Goal: Information Seeking & Learning: Learn about a topic

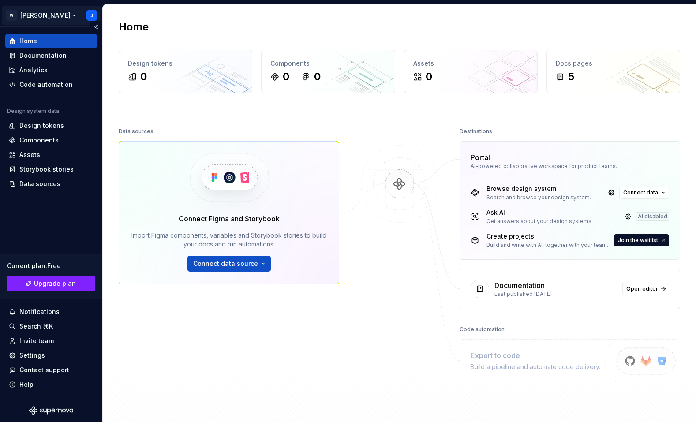
click at [33, 15] on html "W Foster J Home Documentation Analytics Code automation Design system data Desi…" at bounding box center [348, 211] width 696 height 422
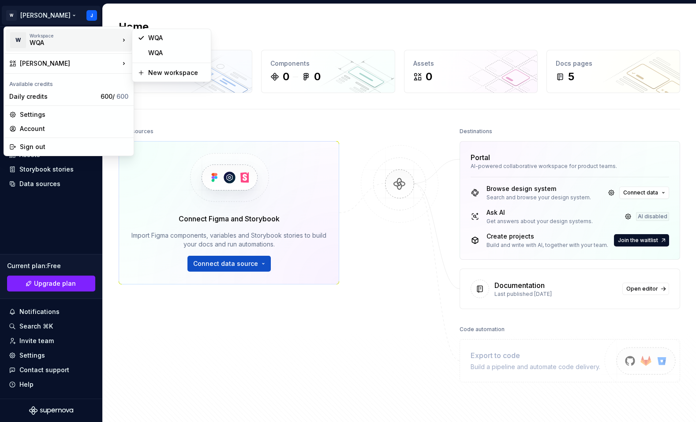
click at [42, 43] on div "WQA" at bounding box center [67, 42] width 75 height 9
click at [149, 54] on div "WQA" at bounding box center [176, 52] width 57 height 9
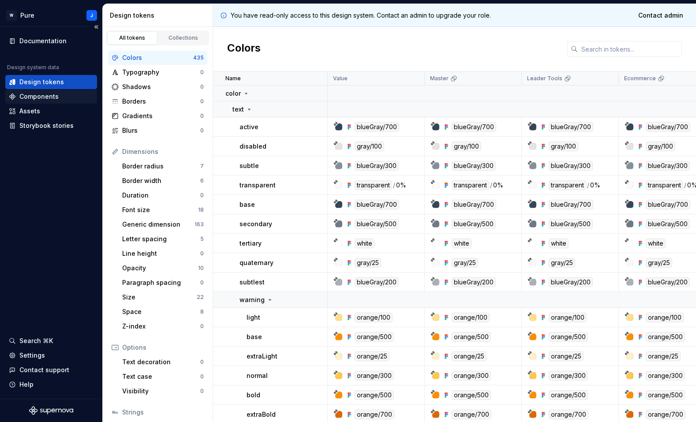
click at [48, 97] on div "Components" at bounding box center [38, 96] width 39 height 9
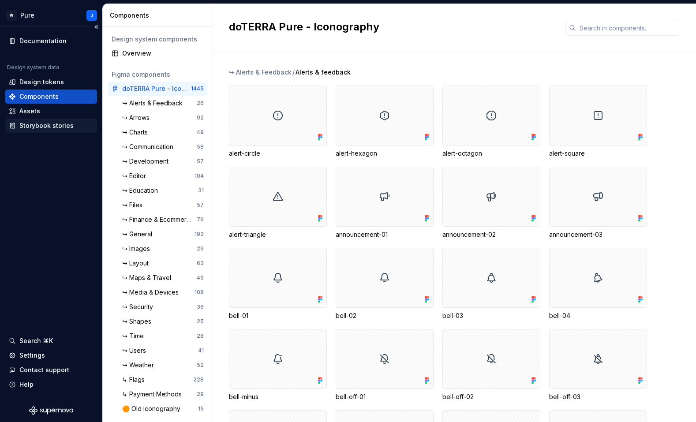
click at [48, 124] on div "Storybook stories" at bounding box center [46, 125] width 54 height 9
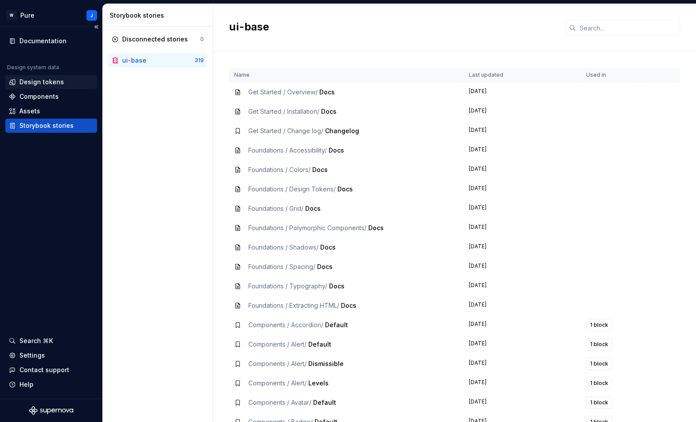
click at [46, 81] on div "Design tokens" at bounding box center [41, 82] width 45 height 9
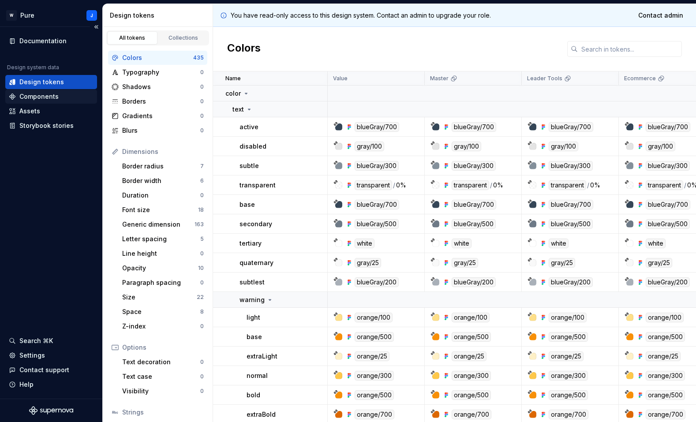
click at [44, 91] on div "Components" at bounding box center [51, 97] width 92 height 14
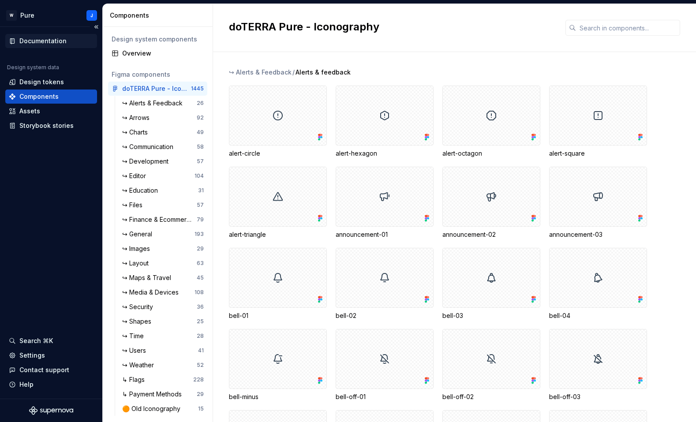
click at [29, 44] on div "Documentation" at bounding box center [42, 41] width 47 height 9
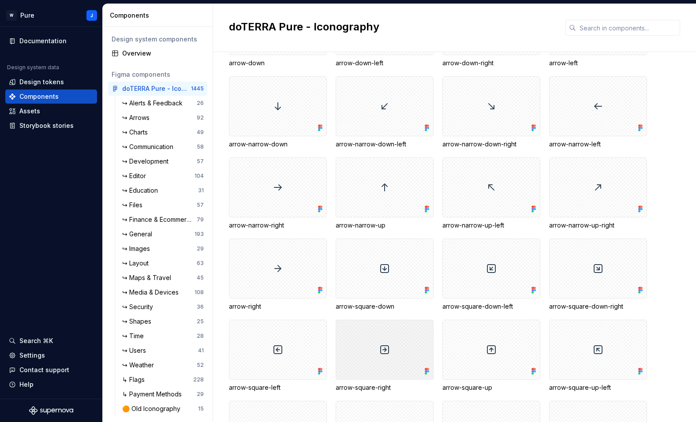
scroll to position [1358, 0]
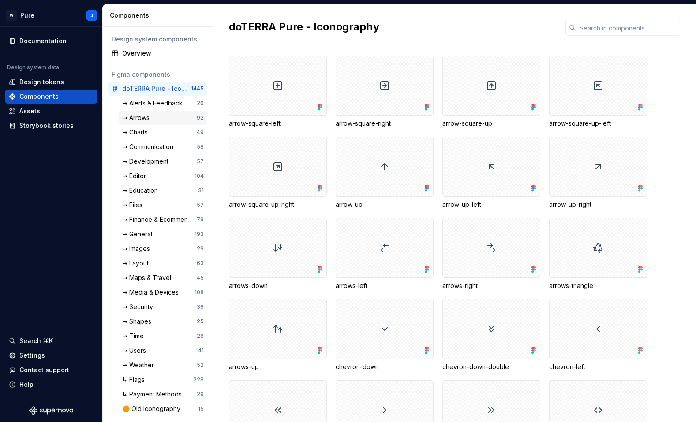
click at [157, 123] on div "↪ Arrows 92" at bounding box center [163, 118] width 89 height 14
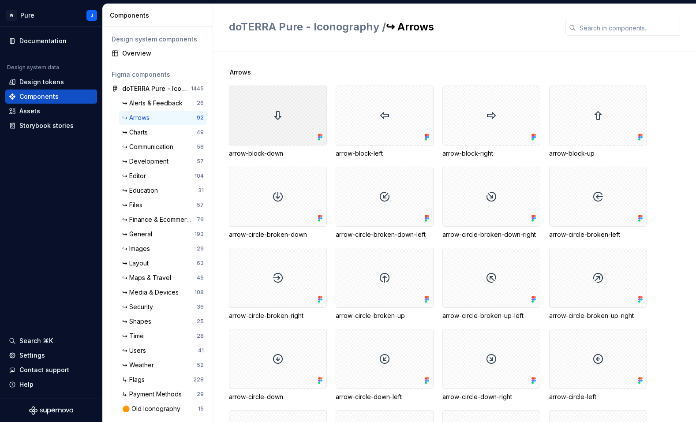
click at [273, 106] on div at bounding box center [278, 116] width 98 height 60
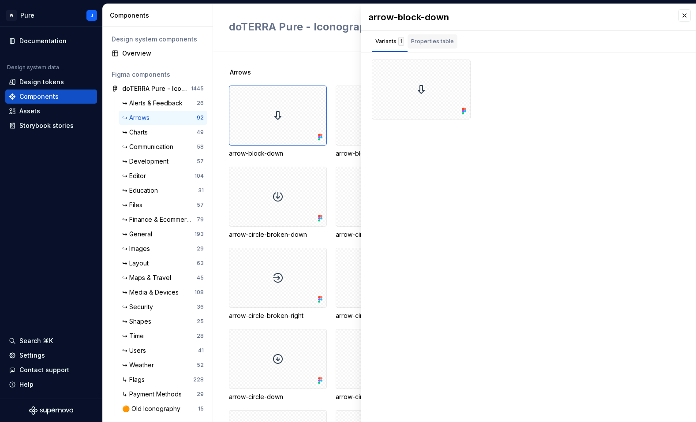
click at [429, 38] on div "Properties table" at bounding box center [432, 41] width 43 height 9
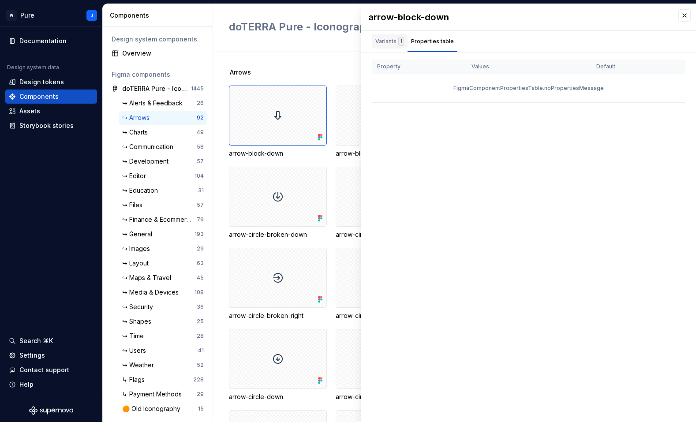
click at [393, 40] on div "Variants 1" at bounding box center [389, 41] width 29 height 9
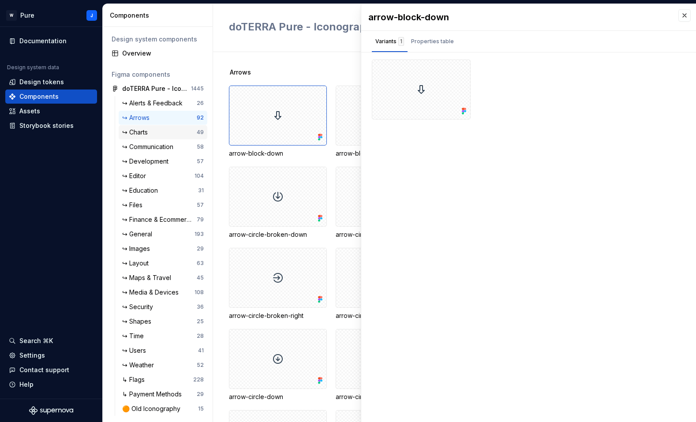
click at [160, 134] on div "↪ Charts" at bounding box center [159, 132] width 75 height 9
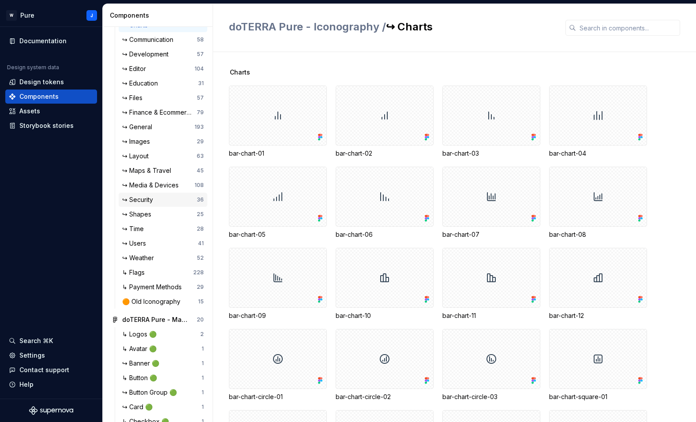
scroll to position [297, 0]
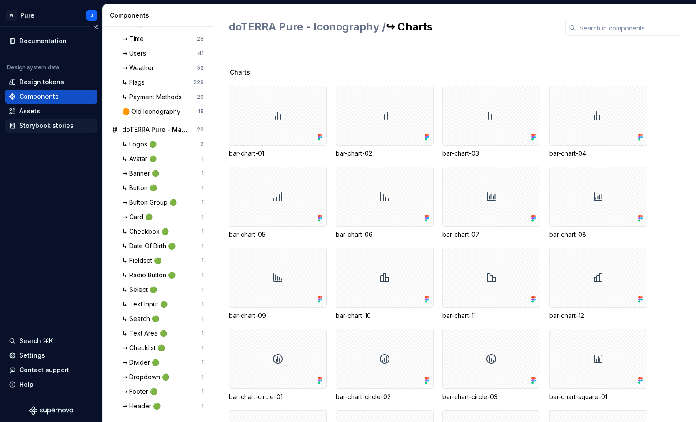
click at [59, 126] on div "Storybook stories" at bounding box center [46, 125] width 54 height 9
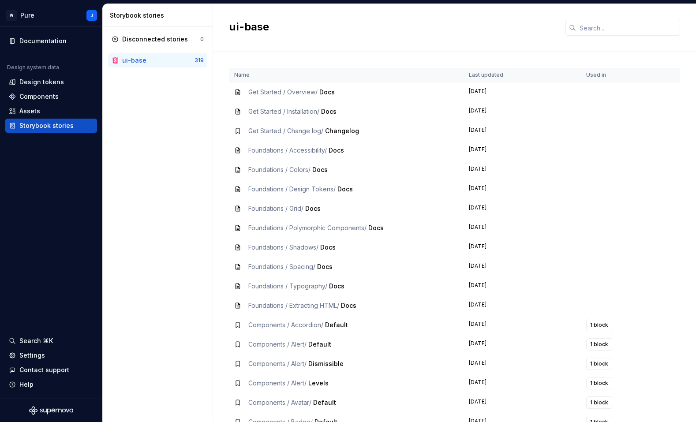
click at [180, 58] on div "ui-base" at bounding box center [158, 60] width 72 height 9
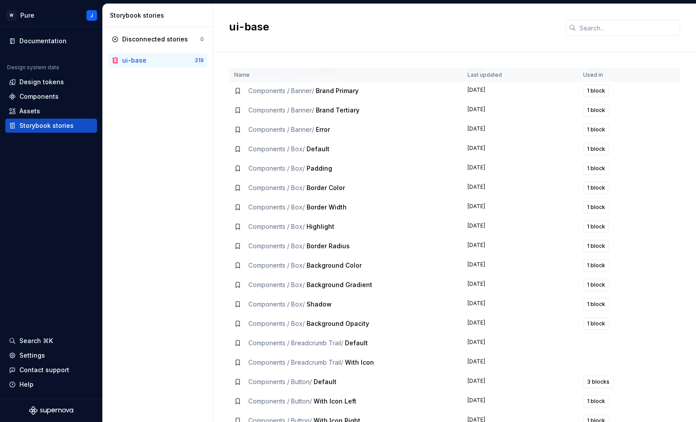
scroll to position [410, 0]
click at [292, 205] on span "Components / Box /" at bounding box center [276, 206] width 56 height 7
click at [595, 206] on span "1 block" at bounding box center [596, 206] width 18 height 7
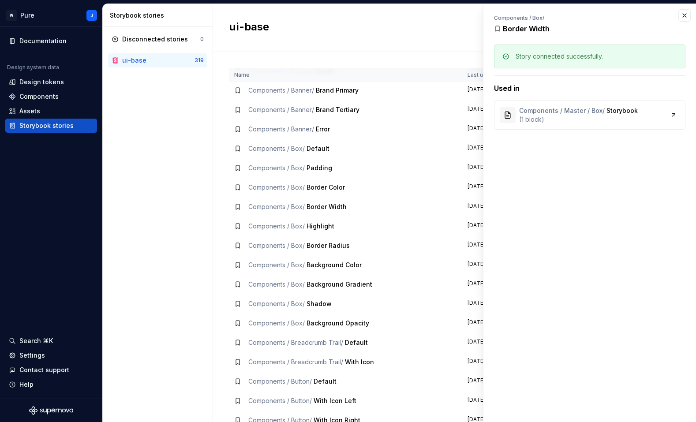
click at [603, 120] on div "( 1 block )" at bounding box center [578, 119] width 119 height 9
click at [679, 118] on link at bounding box center [673, 115] width 12 height 12
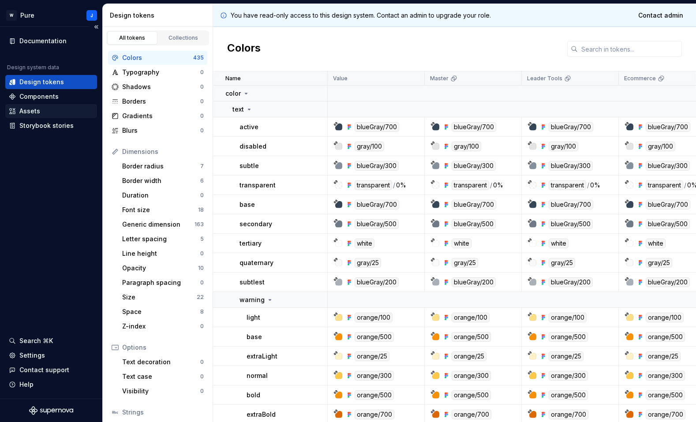
click at [29, 113] on div "Assets" at bounding box center [29, 111] width 21 height 9
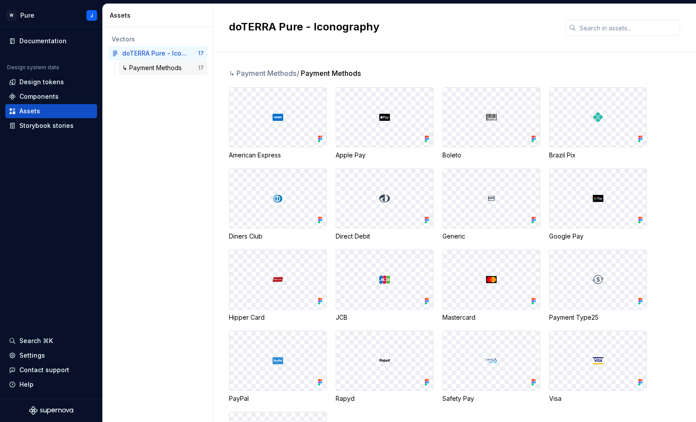
click at [154, 65] on div "↳ Payment Methods" at bounding box center [153, 67] width 63 height 9
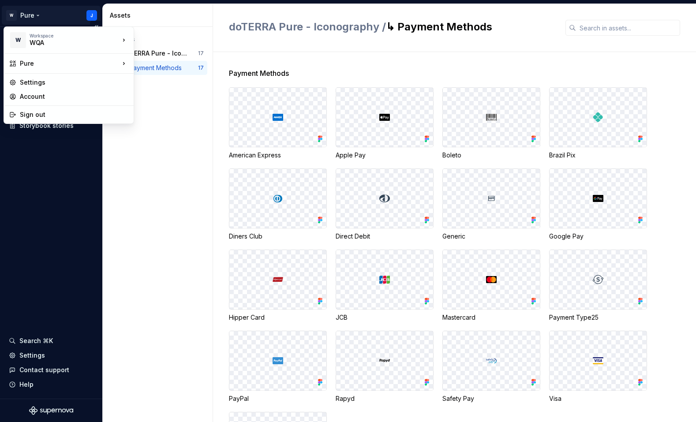
click at [31, 14] on html "W Pure J Documentation Design system data Design tokens Components Assets Story…" at bounding box center [348, 211] width 696 height 422
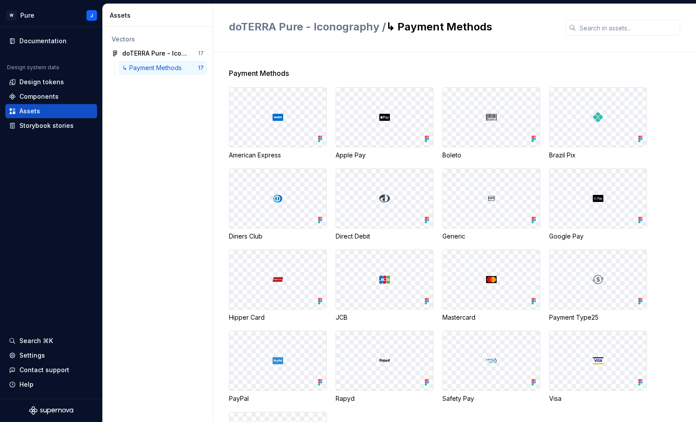
click at [175, 30] on html "W Pure J Documentation Design system data Design tokens Components Assets Story…" at bounding box center [348, 211] width 696 height 422
click at [63, 128] on div "Storybook stories" at bounding box center [46, 125] width 54 height 9
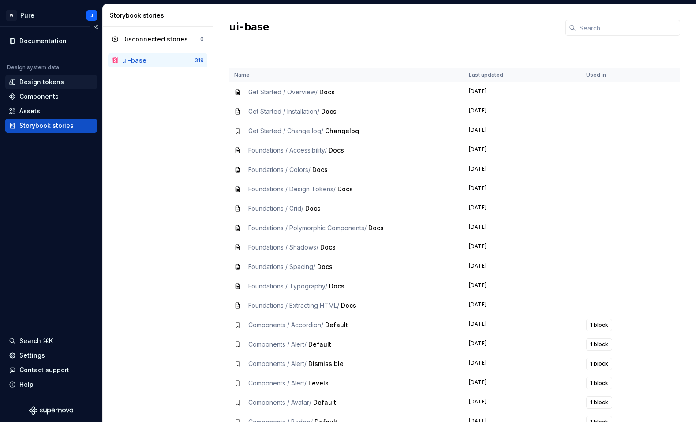
click at [48, 82] on div "Design tokens" at bounding box center [41, 82] width 45 height 9
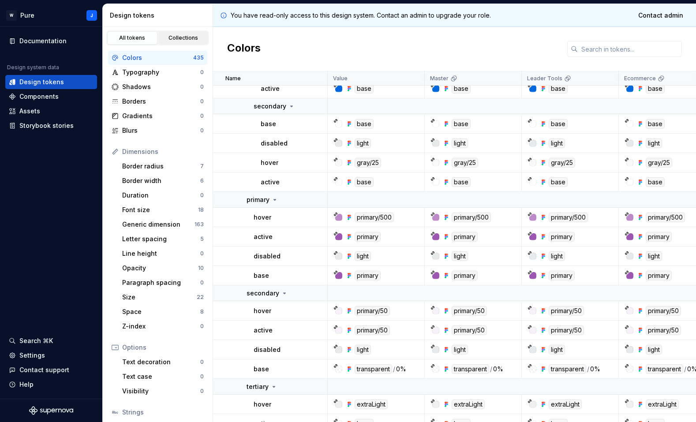
click at [175, 38] on div "Collections" at bounding box center [183, 37] width 44 height 7
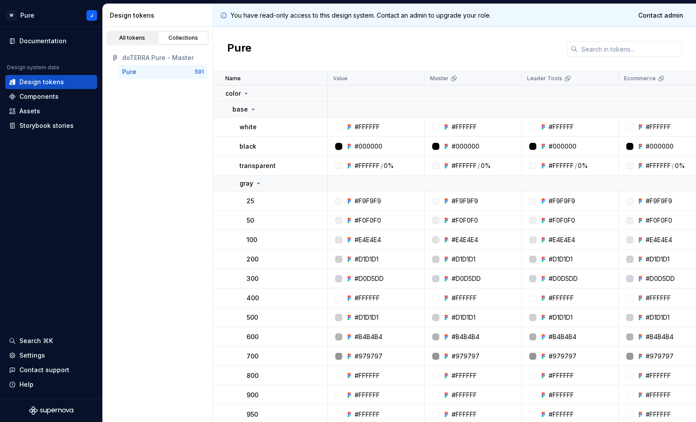
click at [133, 38] on div "All tokens" at bounding box center [132, 37] width 44 height 7
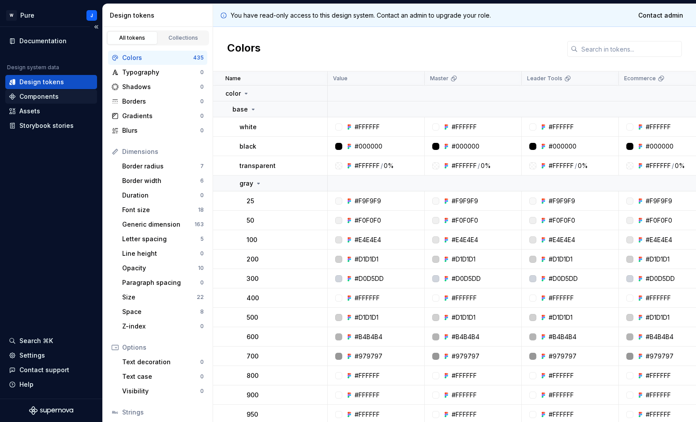
click at [53, 97] on div "Components" at bounding box center [38, 96] width 39 height 9
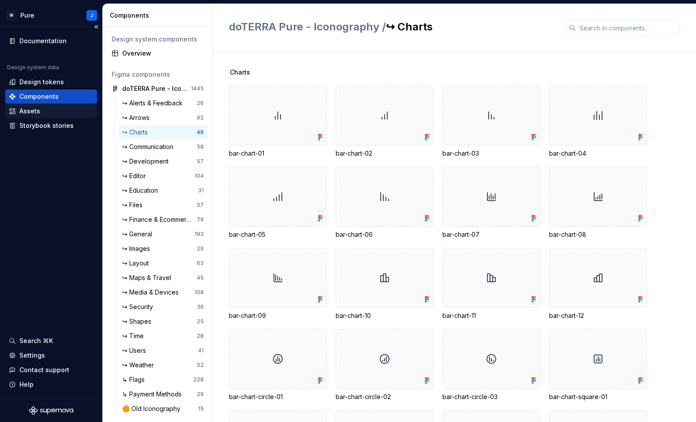
click at [51, 115] on div "Assets" at bounding box center [51, 111] width 85 height 9
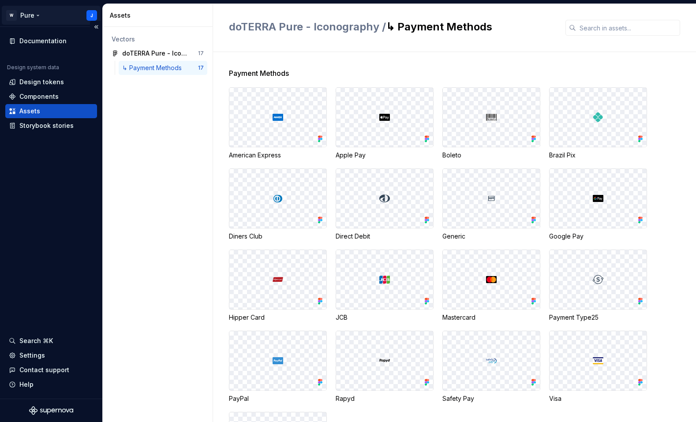
click at [21, 17] on html "W Pure J Documentation Design system data Design tokens Components Assets Story…" at bounding box center [348, 211] width 696 height 422
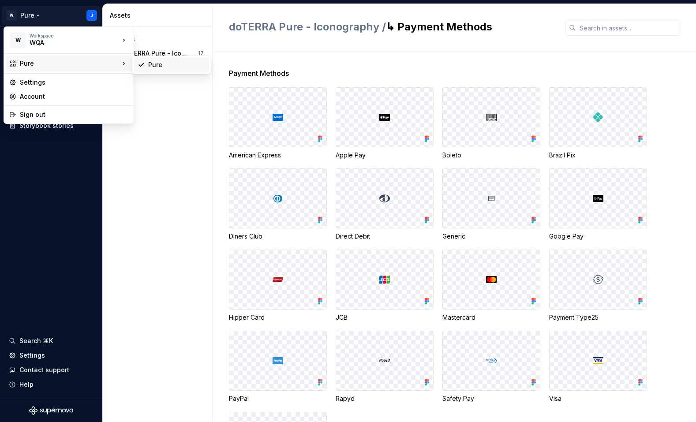
click at [162, 70] on div "Pure" at bounding box center [171, 65] width 75 height 14
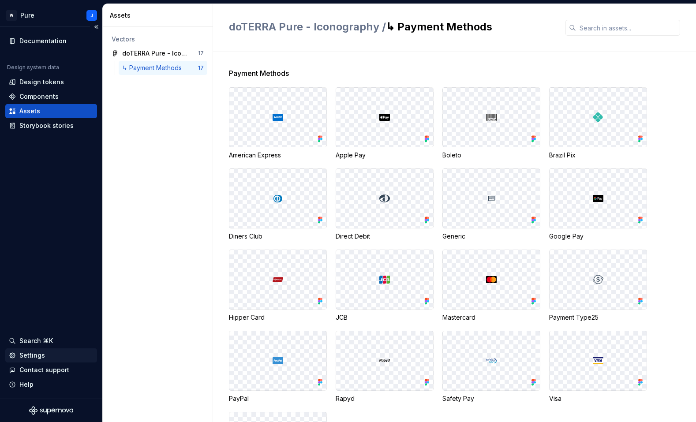
click at [41, 354] on div "Settings" at bounding box center [32, 355] width 26 height 9
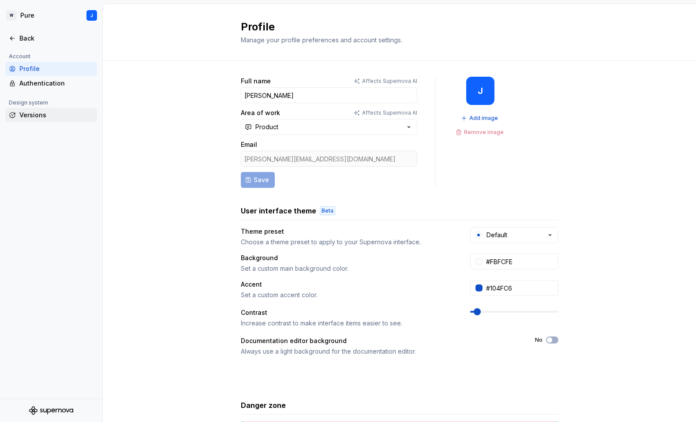
click at [27, 118] on div "Versions" at bounding box center [56, 115] width 74 height 9
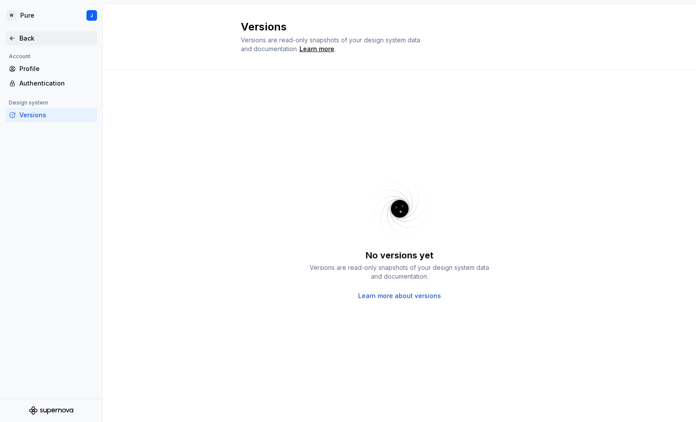
click at [13, 41] on icon at bounding box center [12, 38] width 7 height 7
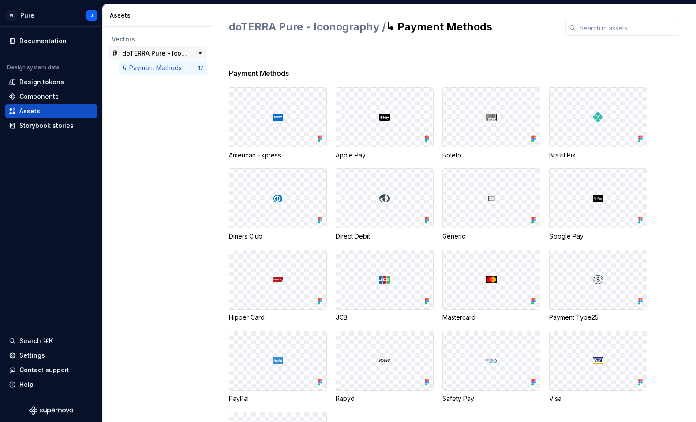
click at [155, 54] on div "doTERRA Pure - Iconography" at bounding box center [155, 53] width 66 height 9
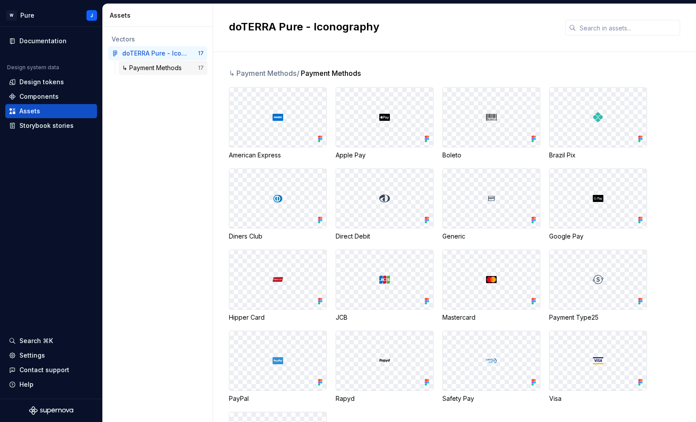
click at [153, 72] on div "↳ Payment Methods 17" at bounding box center [163, 68] width 89 height 14
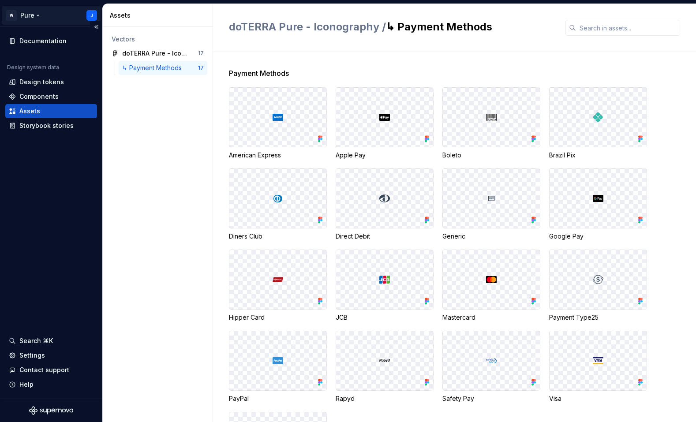
click at [26, 14] on html "W Pure J Documentation Design system data Design tokens Components Assets Story…" at bounding box center [348, 211] width 696 height 422
click at [145, 26] on html "W Pure J Documentation Design system data Design tokens Components Assets Story…" at bounding box center [348, 211] width 696 height 422
click at [41, 81] on div "Design tokens" at bounding box center [41, 82] width 45 height 9
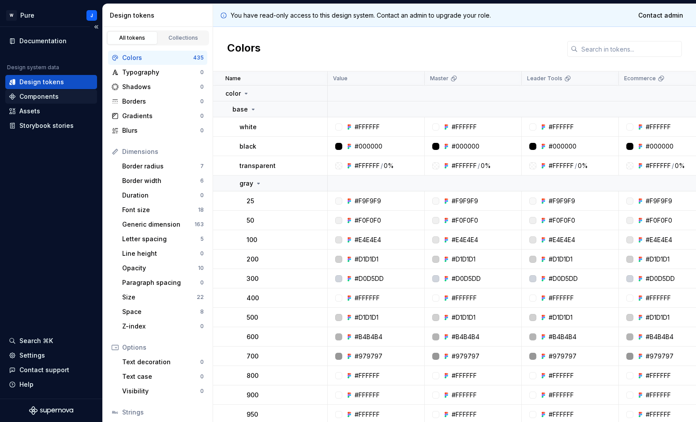
click at [40, 97] on div "Components" at bounding box center [38, 96] width 39 height 9
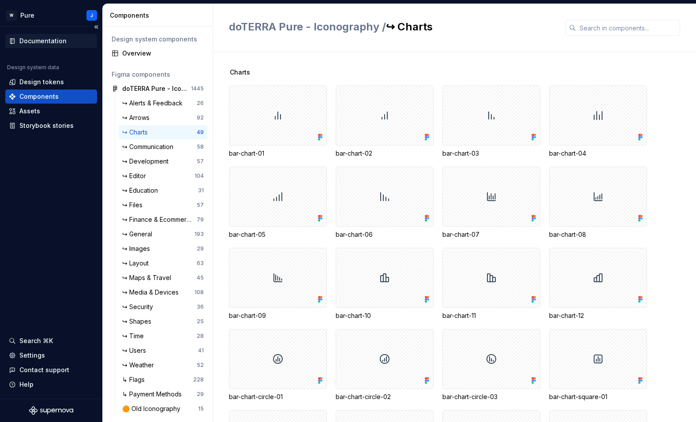
click at [47, 41] on div "Documentation" at bounding box center [42, 41] width 47 height 9
